Goal: Entertainment & Leisure: Consume media (video, audio)

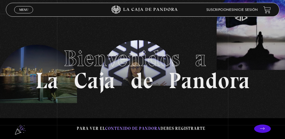
click at [21, 10] on span "Menu" at bounding box center [23, 9] width 9 height 3
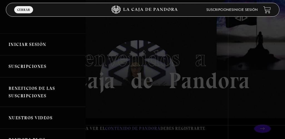
click at [20, 46] on link "Iniciar Sesión" at bounding box center [43, 44] width 86 height 22
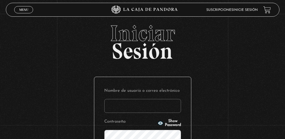
type input "[EMAIL_ADDRESS][DOMAIN_NAME]"
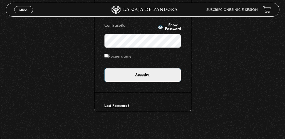
scroll to position [96, 0]
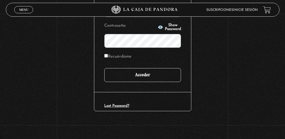
click at [153, 74] on input "Acceder" at bounding box center [142, 75] width 77 height 14
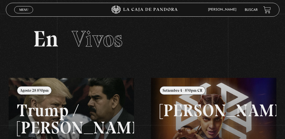
click at [26, 8] on span "Menu" at bounding box center [23, 9] width 9 height 3
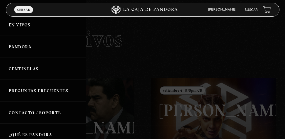
click at [31, 68] on link "Centinelas" at bounding box center [43, 69] width 86 height 22
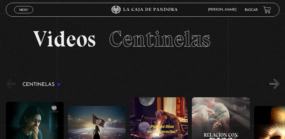
click at [21, 9] on span "Menu" at bounding box center [23, 9] width 9 height 3
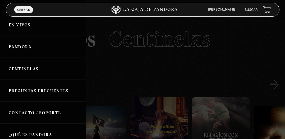
click at [19, 47] on link "Pandora" at bounding box center [43, 47] width 86 height 22
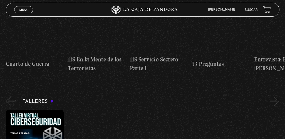
scroll to position [150, 0]
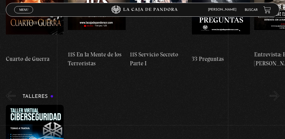
click at [19, 8] on span "Menu" at bounding box center [23, 9] width 9 height 3
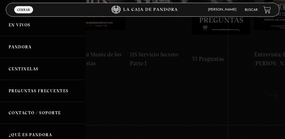
click at [111, 100] on div at bounding box center [142, 69] width 285 height 139
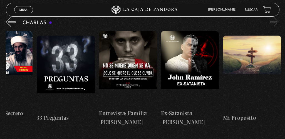
scroll to position [92, 0]
click at [192, 65] on figure at bounding box center [190, 68] width 58 height 75
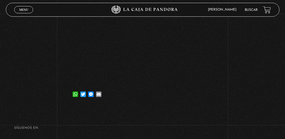
scroll to position [98, 0]
